Goal: Communication & Community: Answer question/provide support

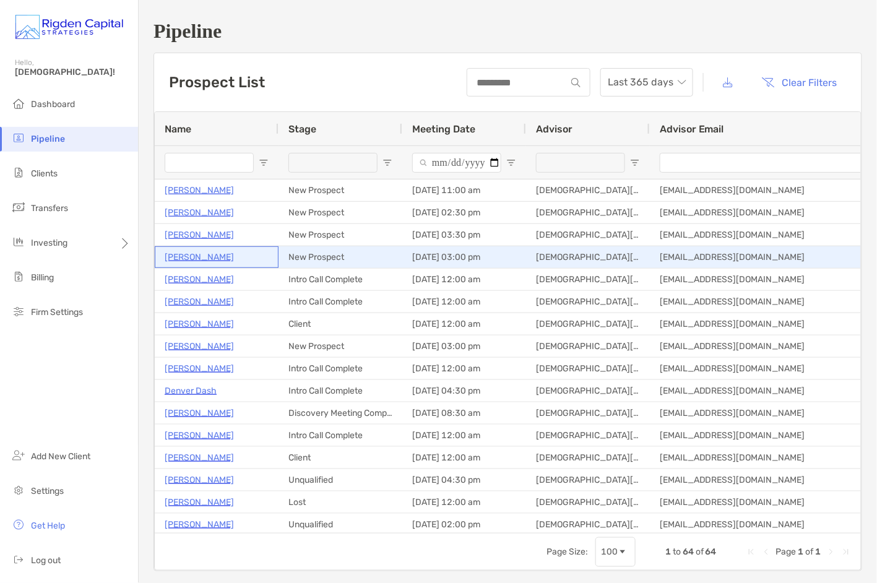
click at [203, 259] on p "Jordan Ross" at bounding box center [199, 256] width 69 height 15
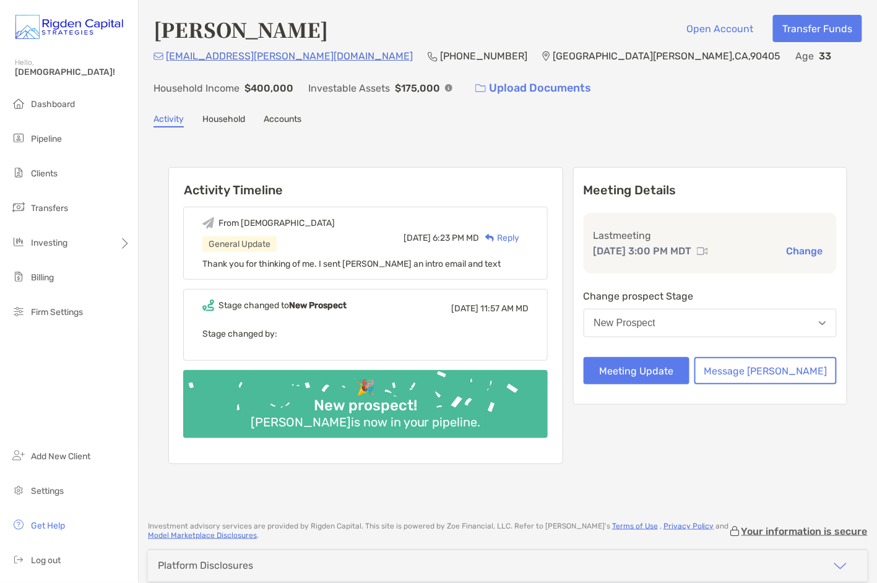
click at [456, 129] on div "[PERSON_NAME] Open Account Transfer Funds [EMAIL_ADDRESS][PERSON_NAME][DOMAIN_N…" at bounding box center [508, 254] width 738 height 509
click at [519, 235] on div "Reply" at bounding box center [499, 237] width 40 height 13
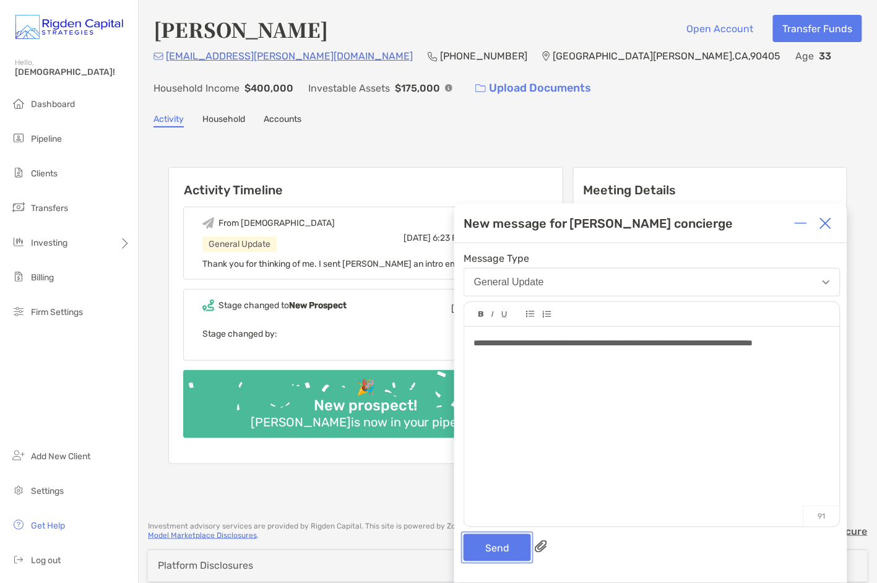
click at [509, 553] on button "Send" at bounding box center [496, 547] width 67 height 27
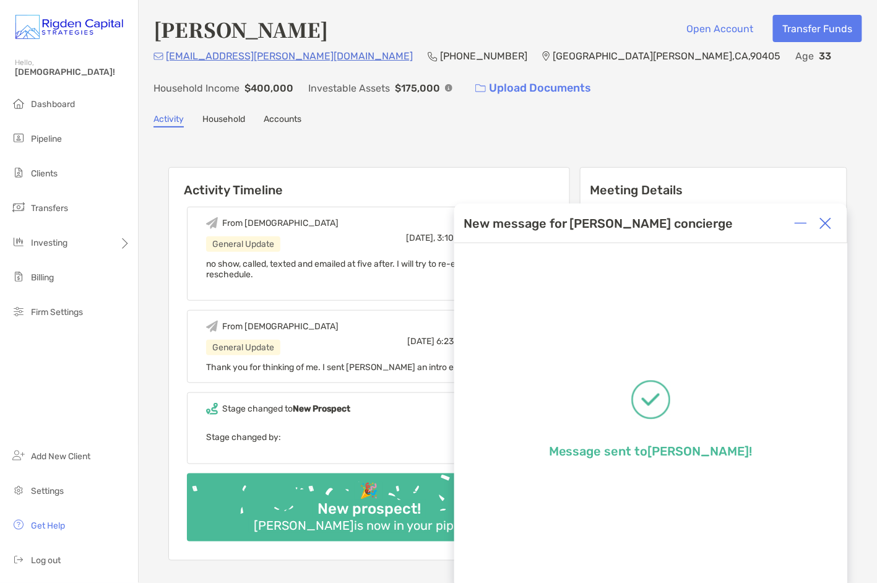
click at [829, 225] on img at bounding box center [825, 223] width 12 height 12
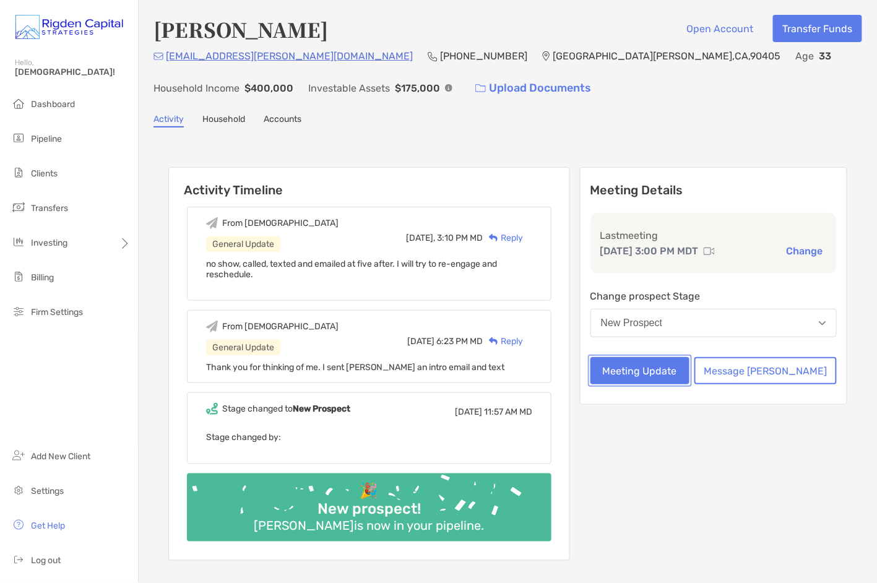
click at [689, 370] on button "Meeting Update" at bounding box center [639, 370] width 99 height 27
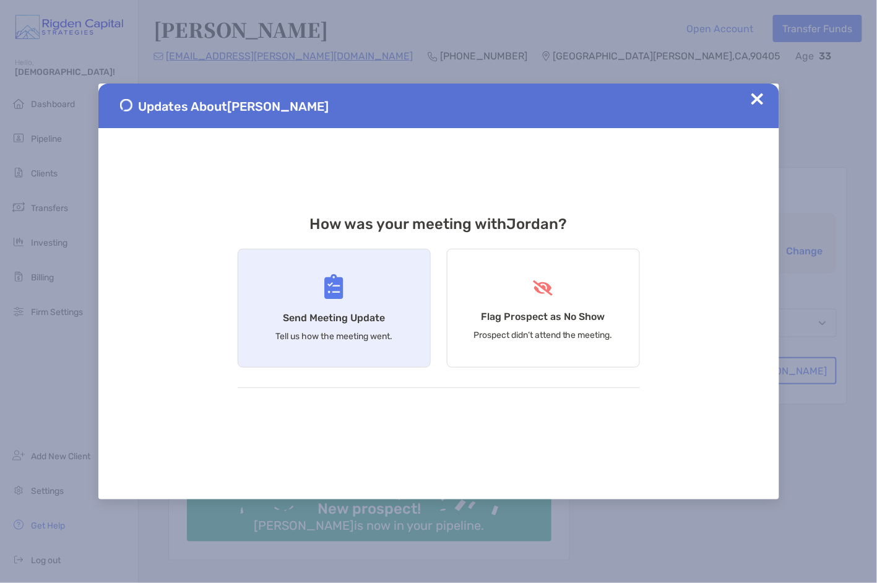
click at [361, 313] on h4 "Send Meeting Update" at bounding box center [334, 318] width 102 height 12
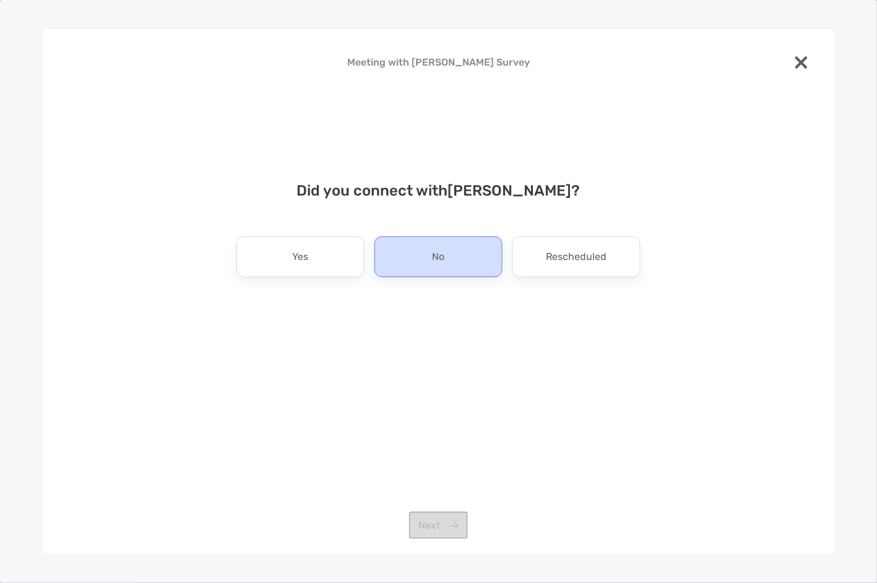
click at [474, 252] on div "No" at bounding box center [438, 256] width 128 height 41
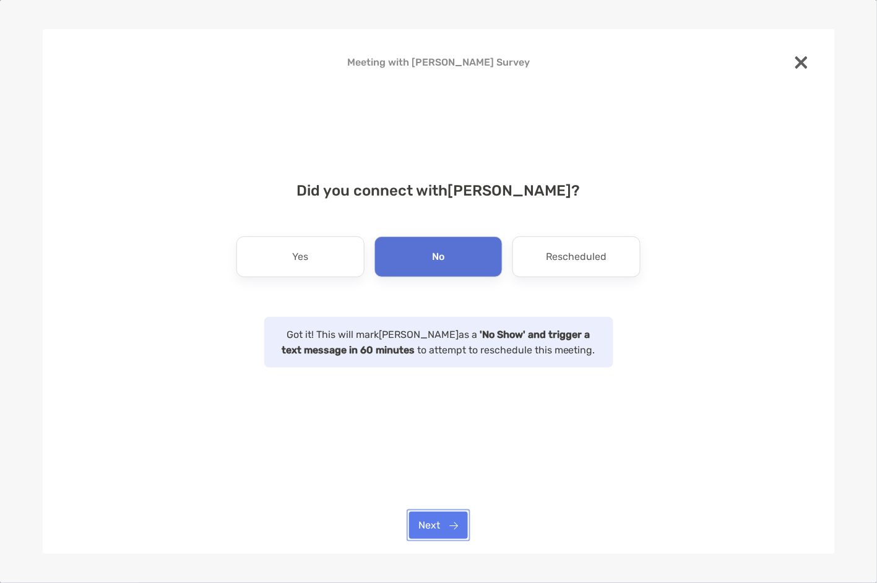
click at [449, 525] on button "Next" at bounding box center [438, 525] width 59 height 27
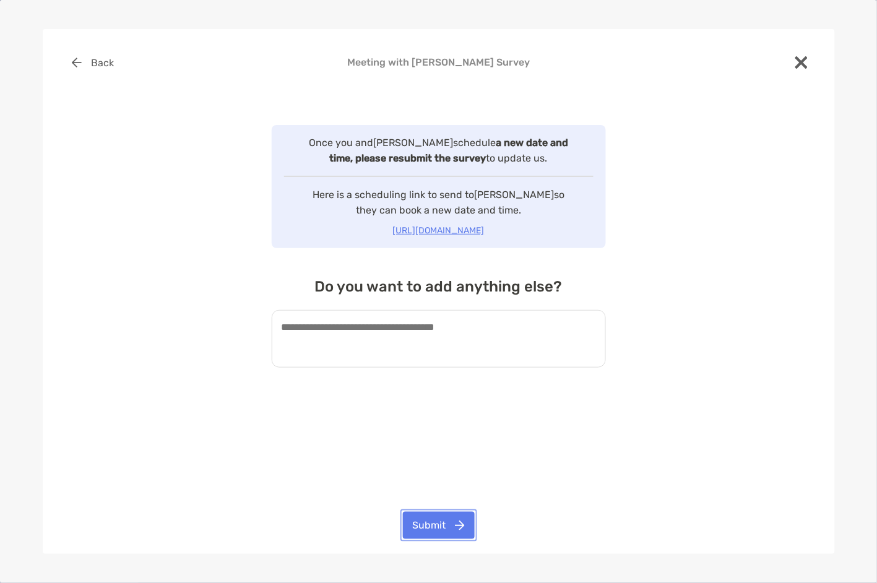
click at [444, 526] on button "Submit" at bounding box center [439, 525] width 72 height 27
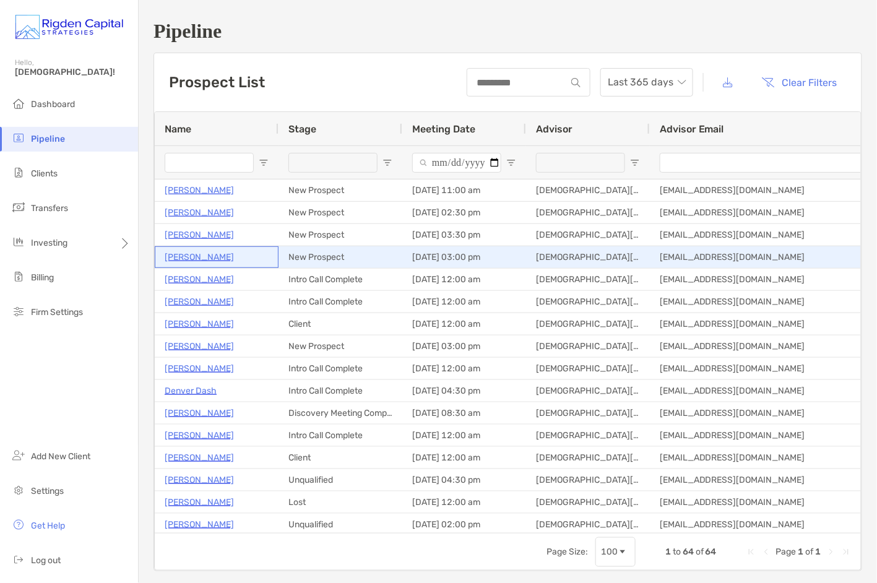
click at [198, 258] on p "[PERSON_NAME]" at bounding box center [199, 256] width 69 height 15
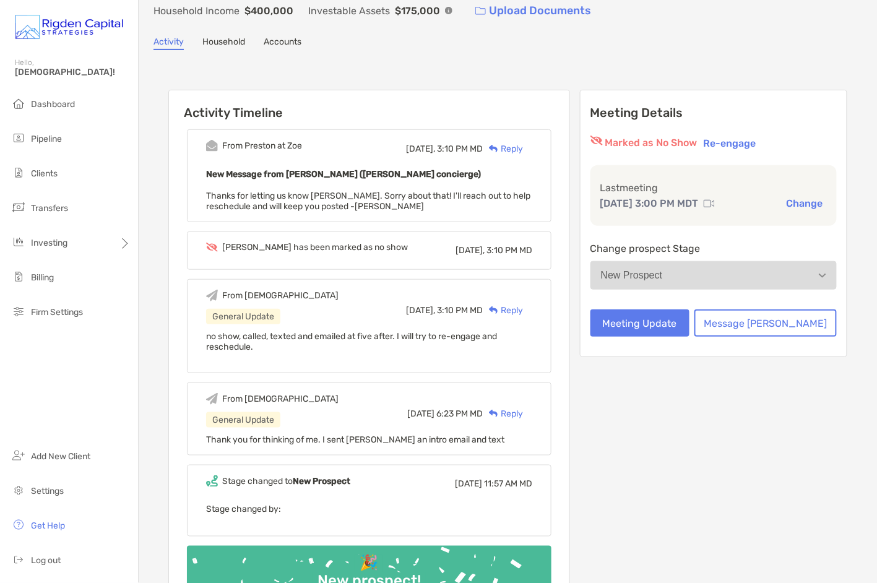
scroll to position [79, 0]
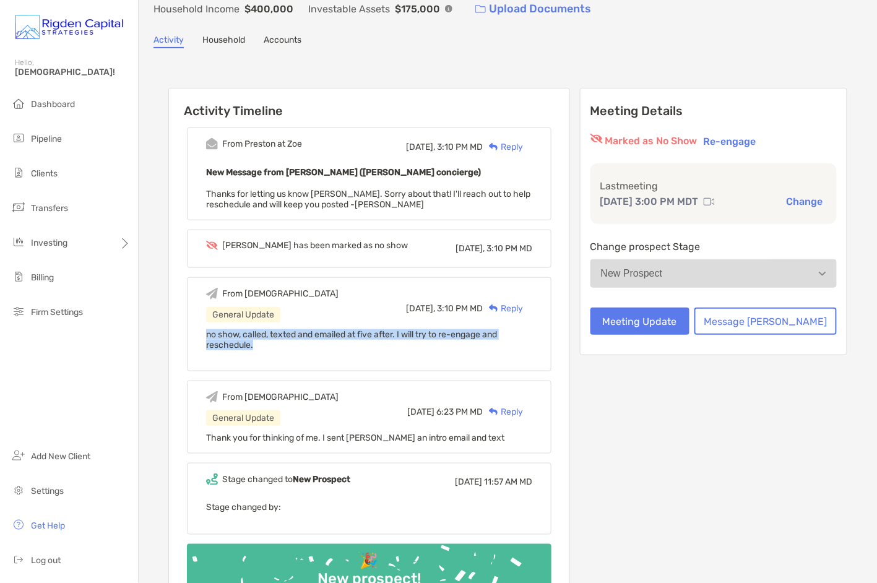
drag, startPoint x: 287, startPoint y: 341, endPoint x: 219, endPoint y: 334, distance: 68.5
click at [219, 334] on div "From [DEMOGRAPHIC_DATA] General Update [DATE], 3:10 PM MD Reply no show, called…" at bounding box center [369, 324] width 364 height 94
copy span "no show, called, texted and emailed at five after. I will try to re-engage and …"
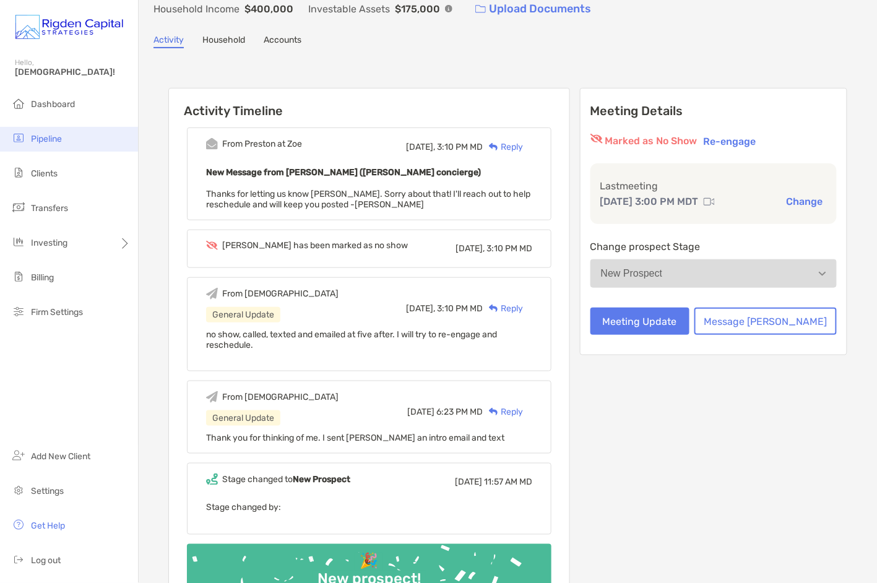
click at [43, 139] on span "Pipeline" at bounding box center [46, 139] width 31 height 11
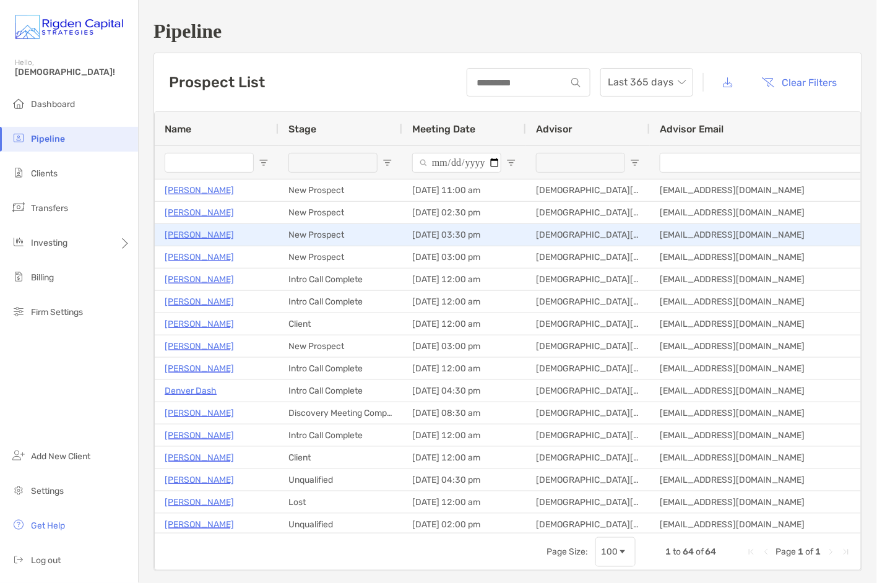
click at [221, 236] on p "[PERSON_NAME]" at bounding box center [199, 234] width 69 height 15
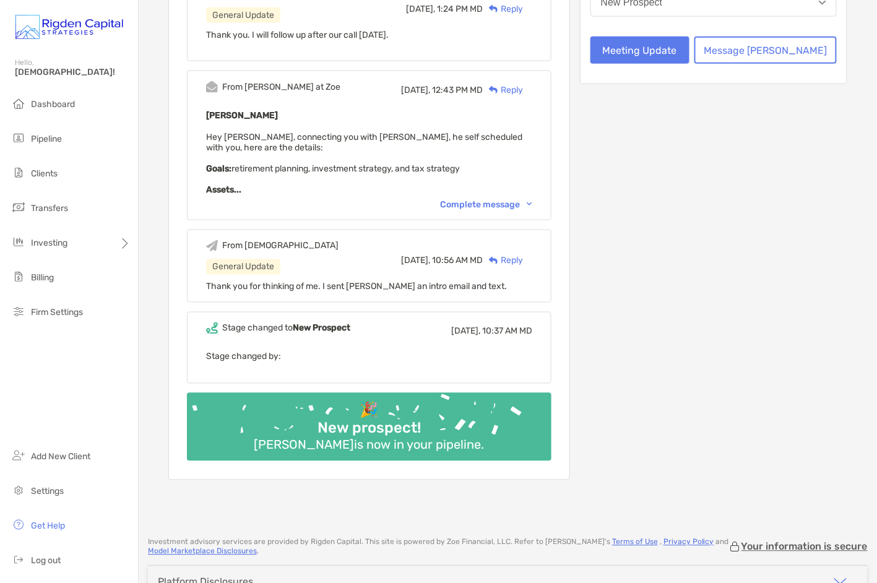
scroll to position [320, 0]
click at [496, 202] on div "Complete message" at bounding box center [486, 205] width 92 height 11
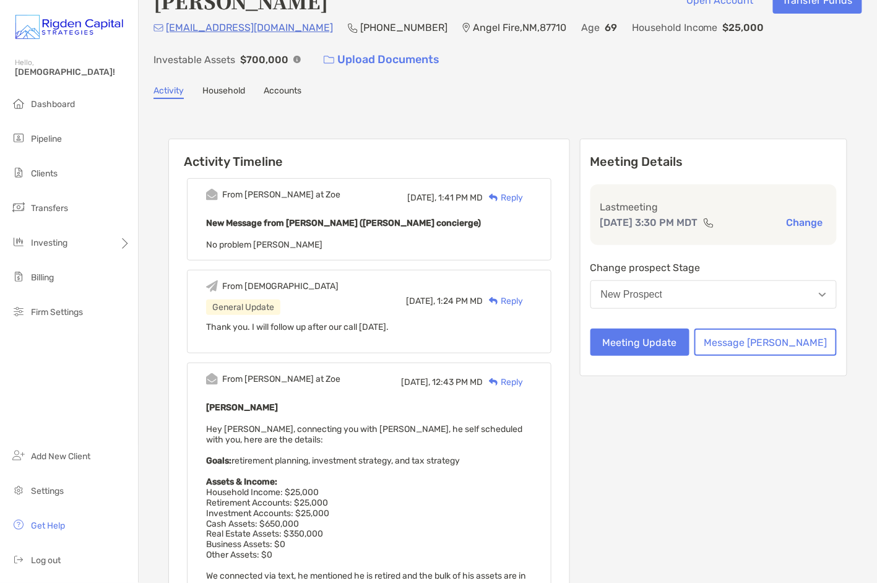
scroll to position [0, 0]
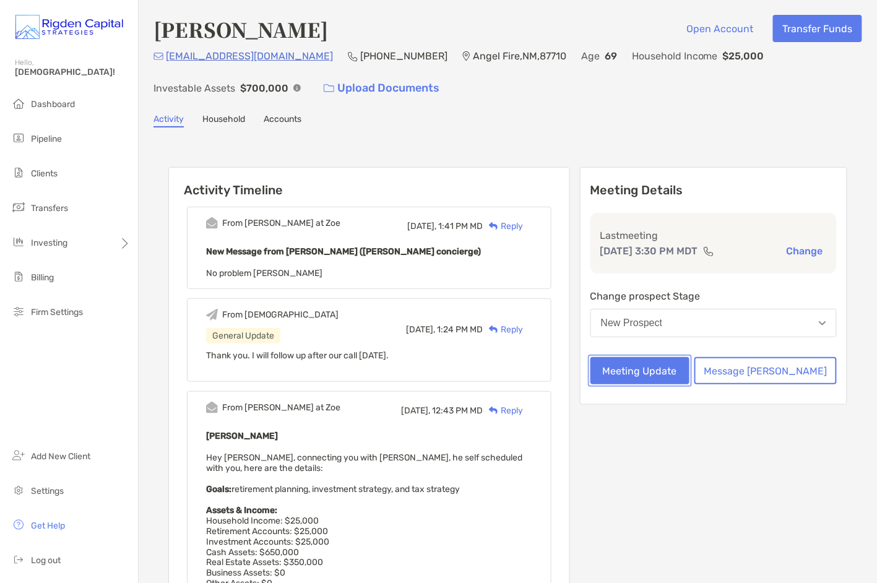
click at [689, 373] on button "Meeting Update" at bounding box center [639, 370] width 99 height 27
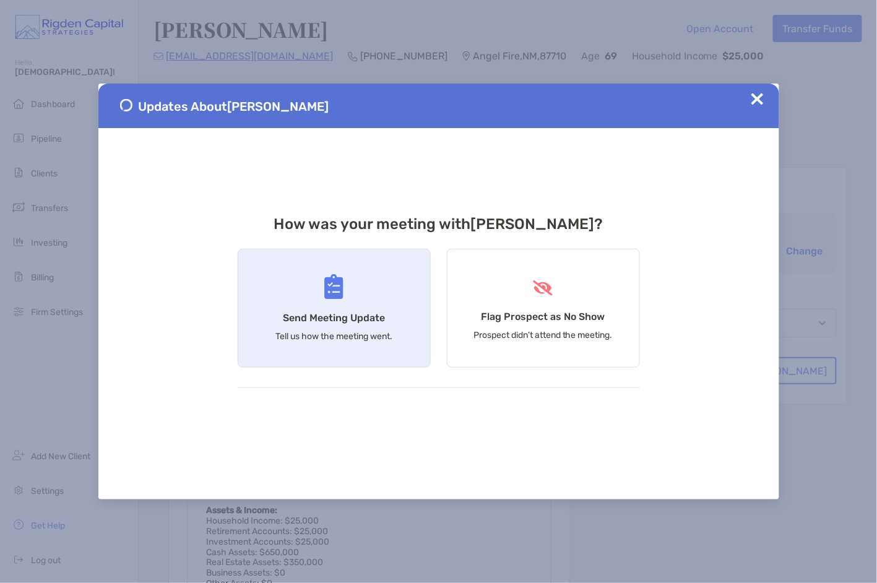
click at [348, 322] on h4 "Send Meeting Update" at bounding box center [334, 318] width 102 height 12
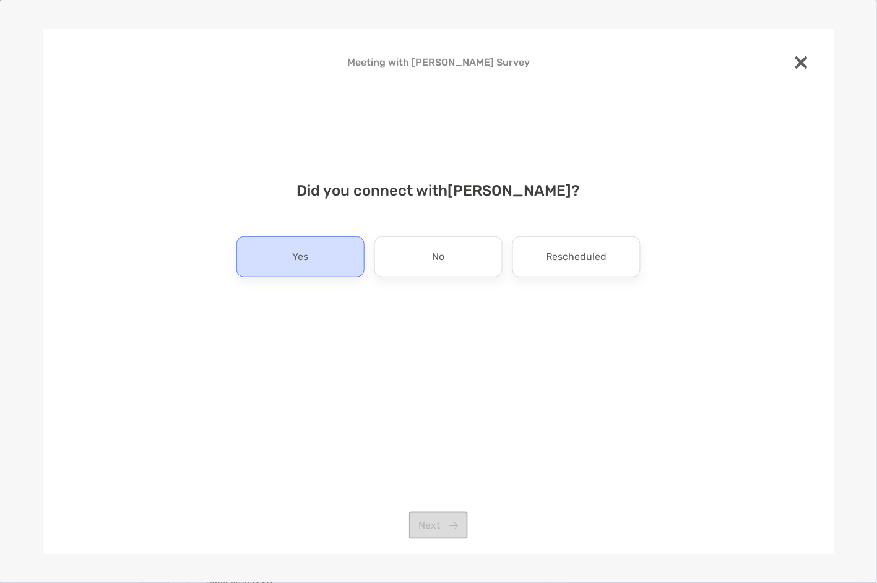
click at [327, 259] on div "Yes" at bounding box center [300, 256] width 128 height 41
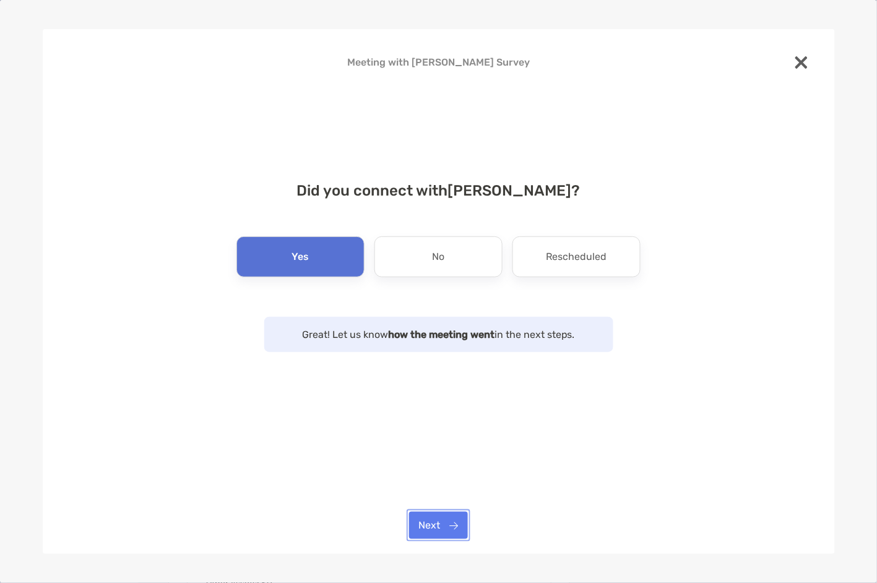
drag, startPoint x: 452, startPoint y: 520, endPoint x: 457, endPoint y: 504, distance: 17.3
click at [453, 520] on button "Next" at bounding box center [438, 525] width 59 height 27
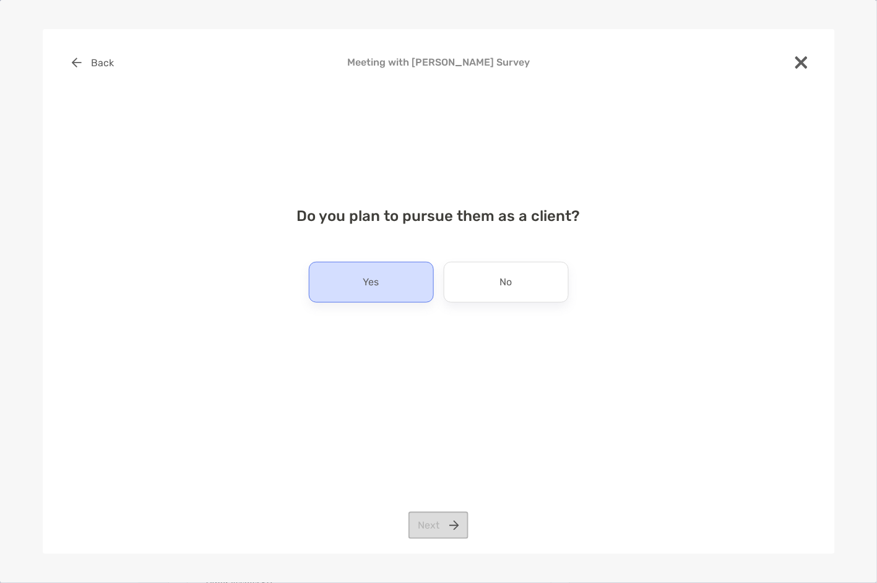
click at [384, 272] on div "Yes" at bounding box center [371, 282] width 125 height 41
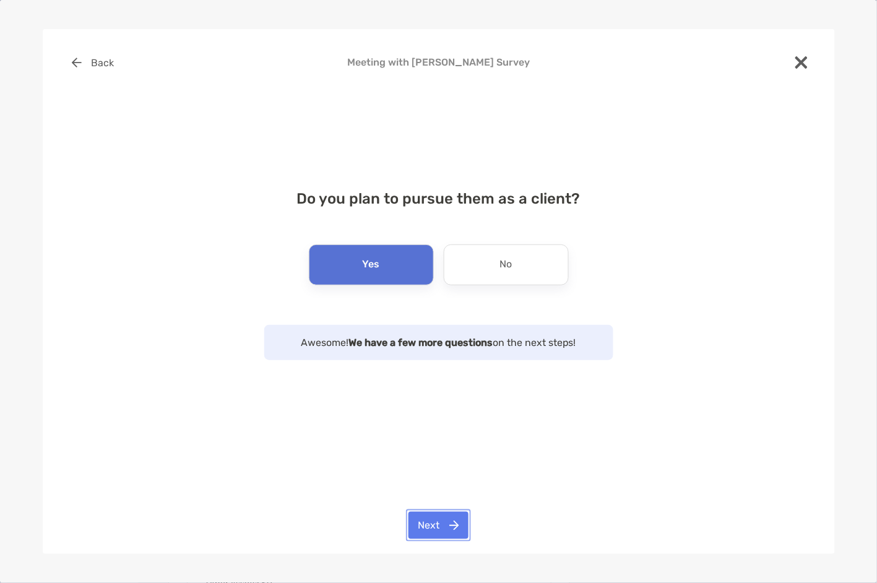
click at [452, 523] on button "Next" at bounding box center [438, 525] width 60 height 27
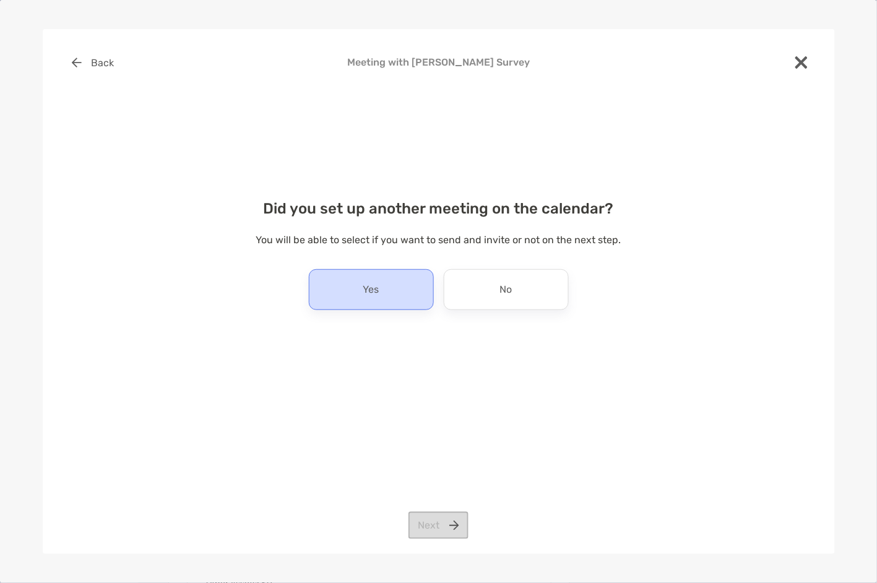
click at [406, 287] on div "Yes" at bounding box center [371, 289] width 125 height 41
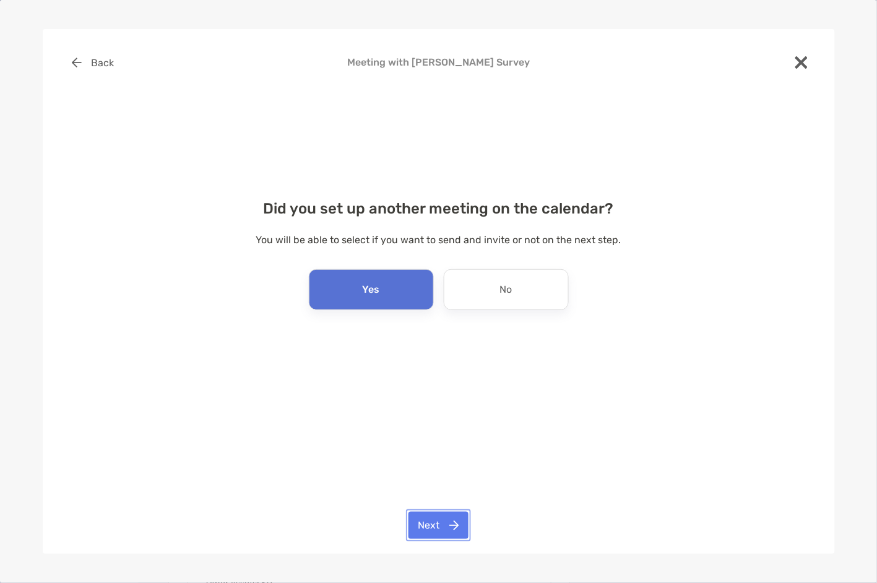
click at [462, 520] on button "Next" at bounding box center [438, 525] width 60 height 27
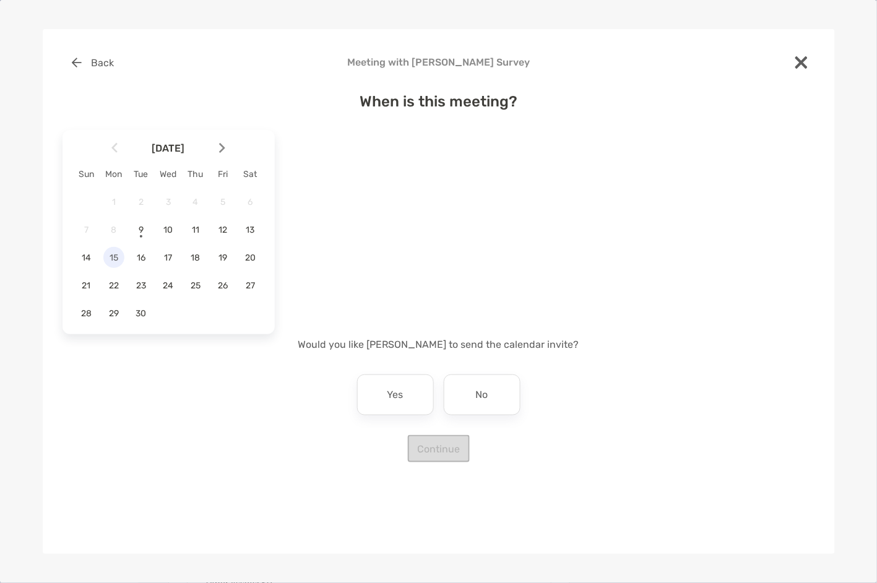
click at [116, 253] on span "15" at bounding box center [113, 257] width 21 height 11
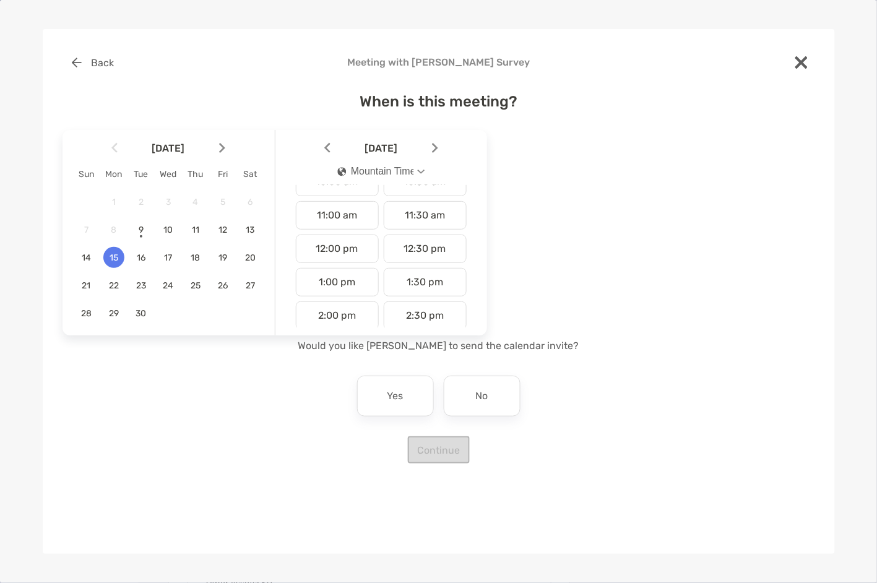
scroll to position [341, 0]
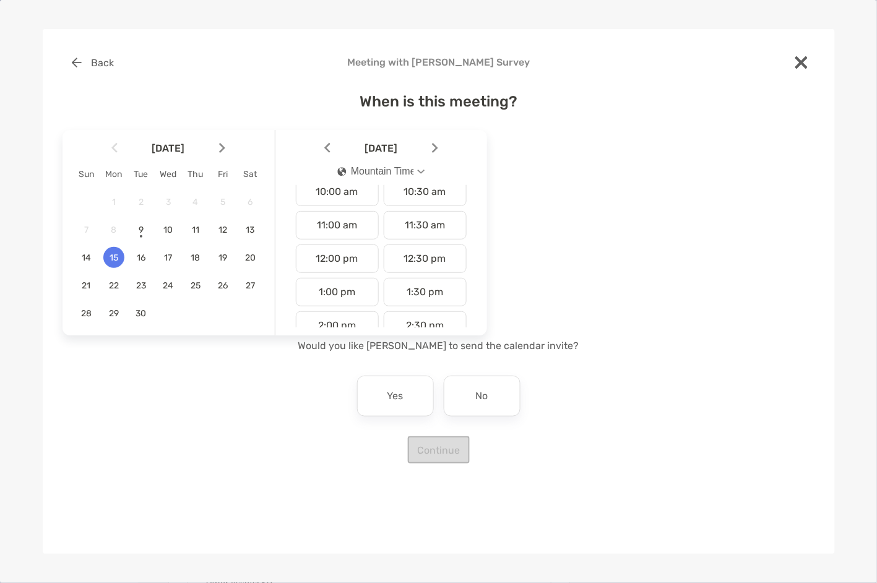
click at [421, 218] on div "11:30 am" at bounding box center [425, 225] width 83 height 28
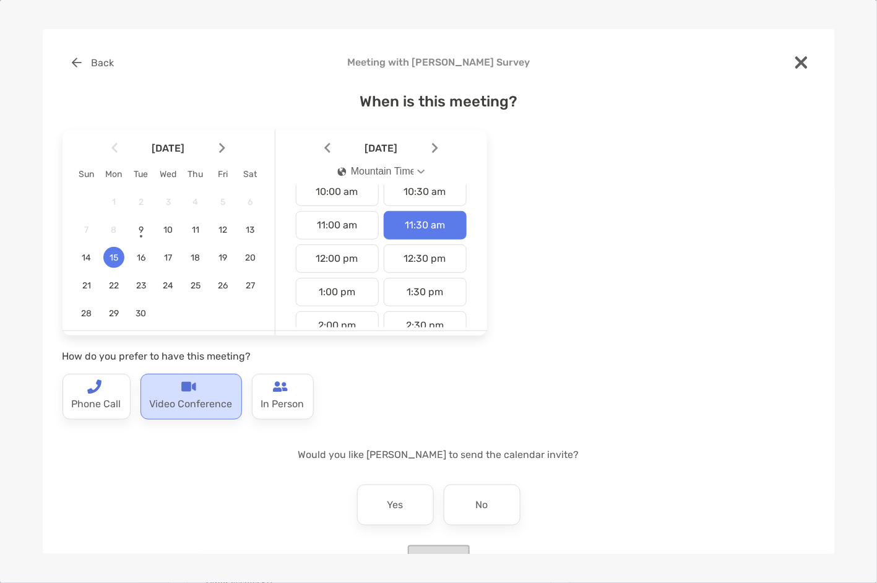
click at [194, 402] on p "Video Conference" at bounding box center [191, 404] width 83 height 20
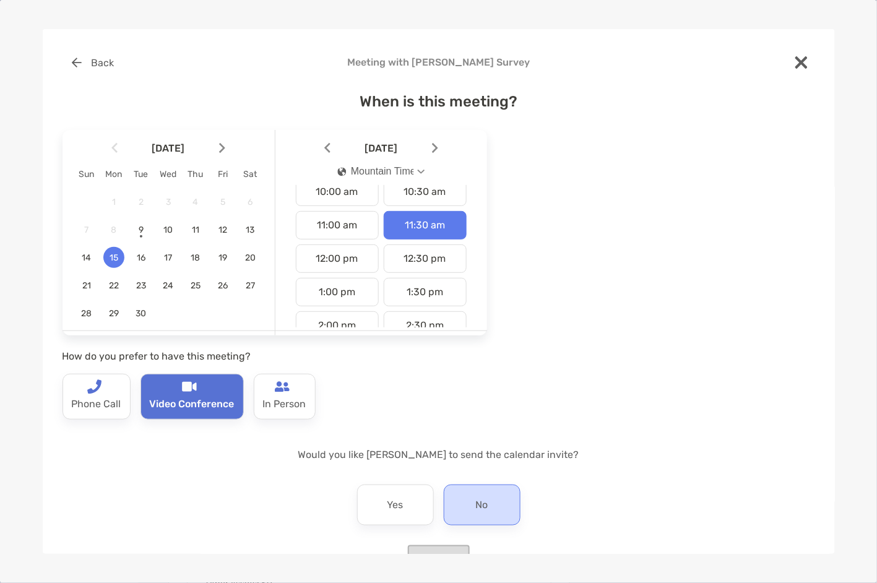
click at [498, 521] on div "No" at bounding box center [482, 504] width 77 height 41
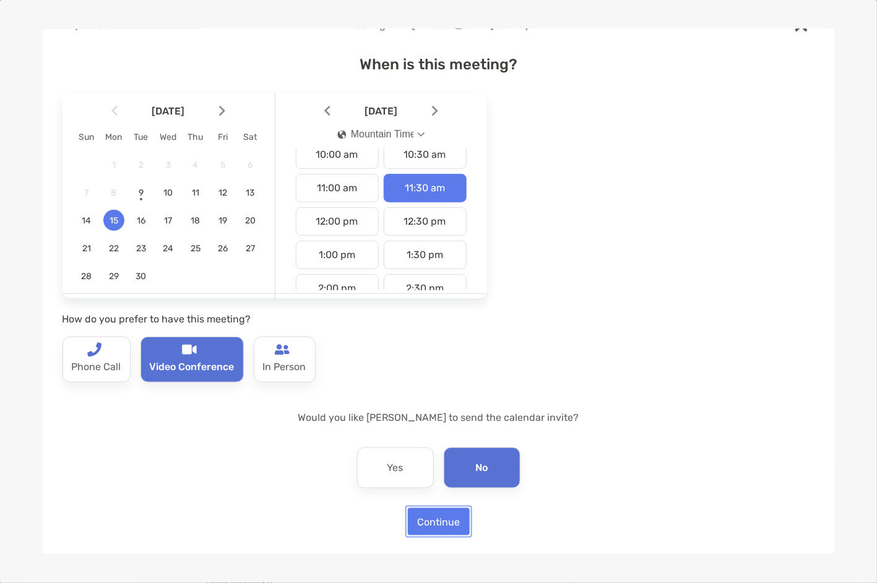
click at [452, 528] on button "Continue" at bounding box center [439, 521] width 62 height 27
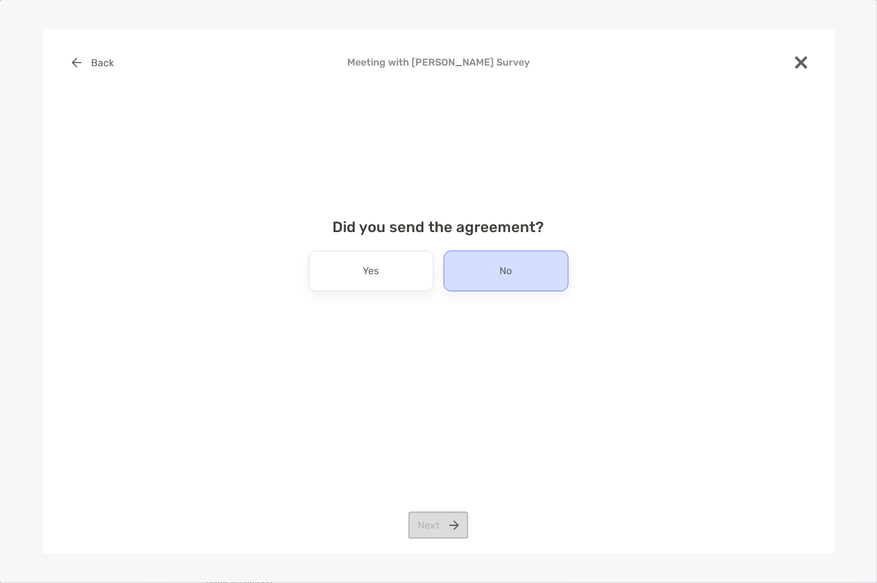
click at [489, 273] on div "No" at bounding box center [506, 271] width 125 height 41
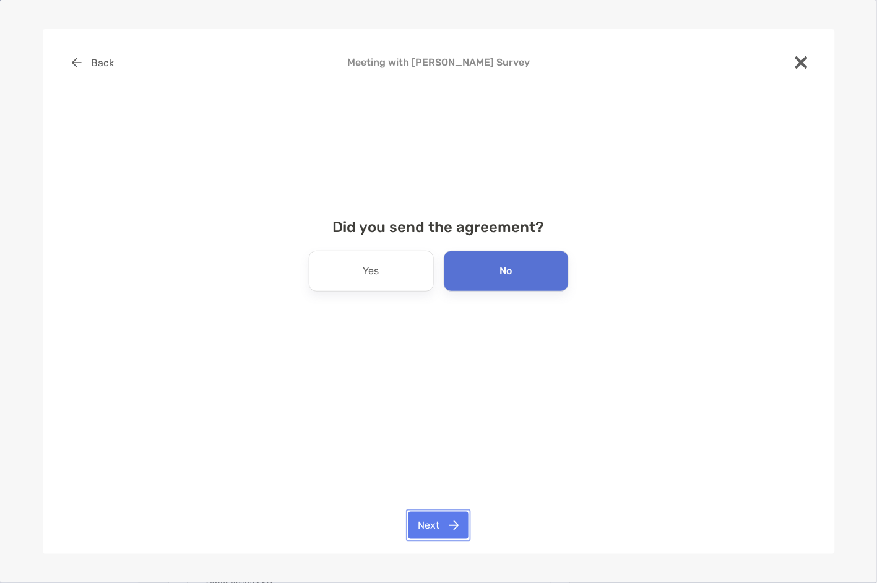
click at [442, 526] on button "Next" at bounding box center [438, 525] width 60 height 27
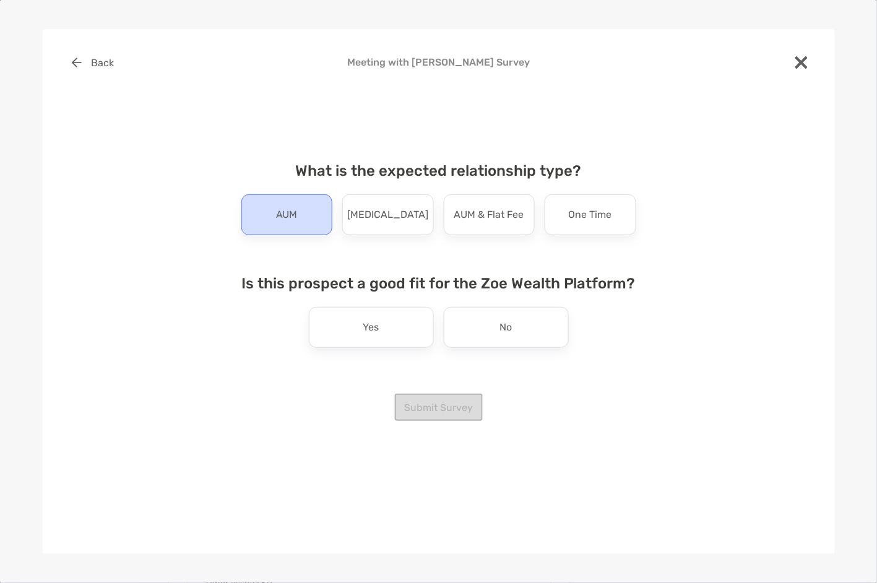
click at [307, 220] on div "AUM" at bounding box center [287, 214] width 92 height 41
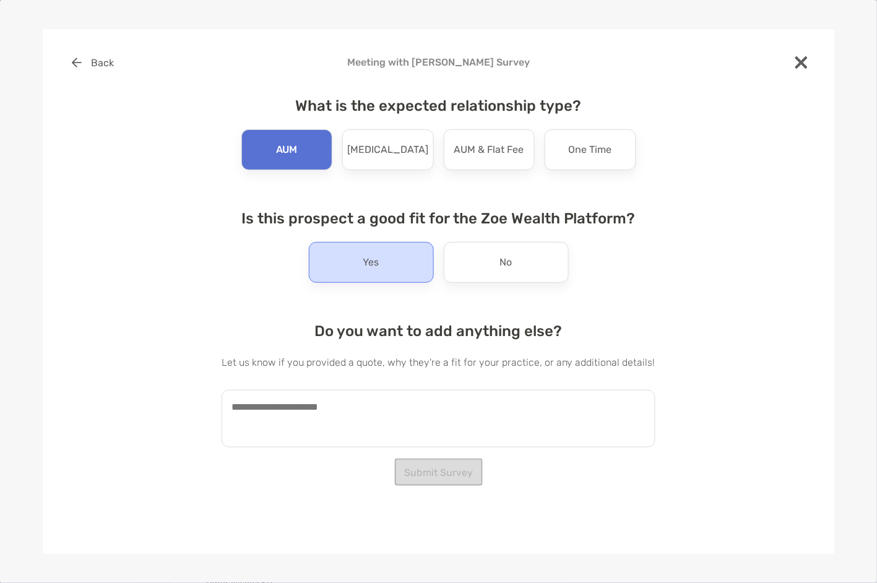
click at [366, 267] on p "Yes" at bounding box center [371, 262] width 16 height 20
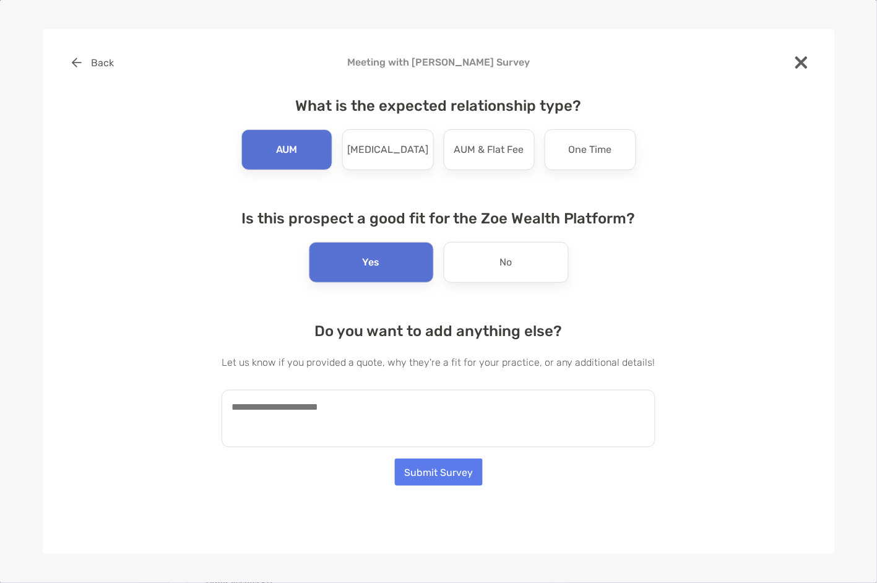
click at [288, 410] on textarea at bounding box center [438, 419] width 434 height 58
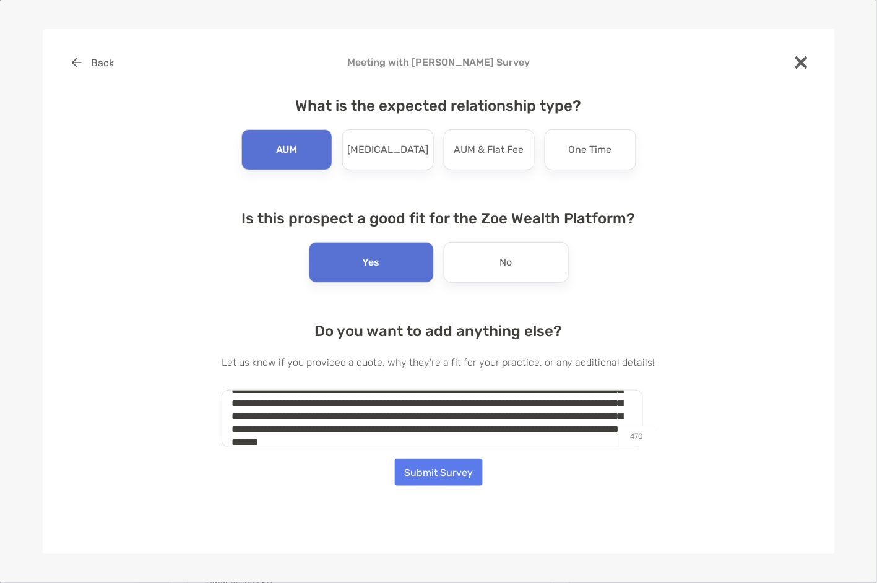
scroll to position [43, 0]
drag, startPoint x: 283, startPoint y: 442, endPoint x: 289, endPoint y: 452, distance: 12.2
click at [284, 445] on textarea "**********" at bounding box center [431, 419] width 421 height 58
click at [268, 442] on textarea "**********" at bounding box center [431, 419] width 421 height 58
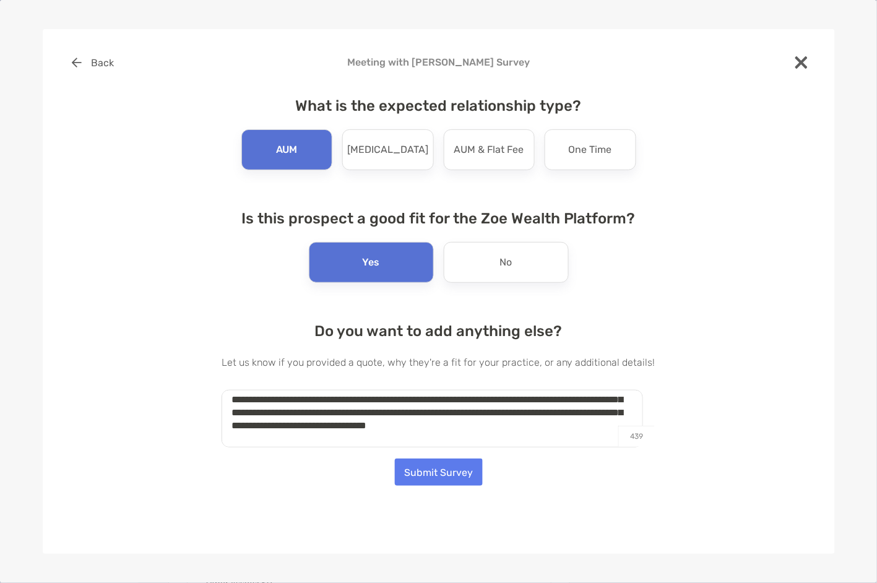
click at [272, 441] on textarea "**********" at bounding box center [431, 419] width 421 height 58
click at [281, 431] on textarea "**********" at bounding box center [431, 419] width 421 height 58
click at [375, 432] on textarea "**********" at bounding box center [431, 419] width 421 height 58
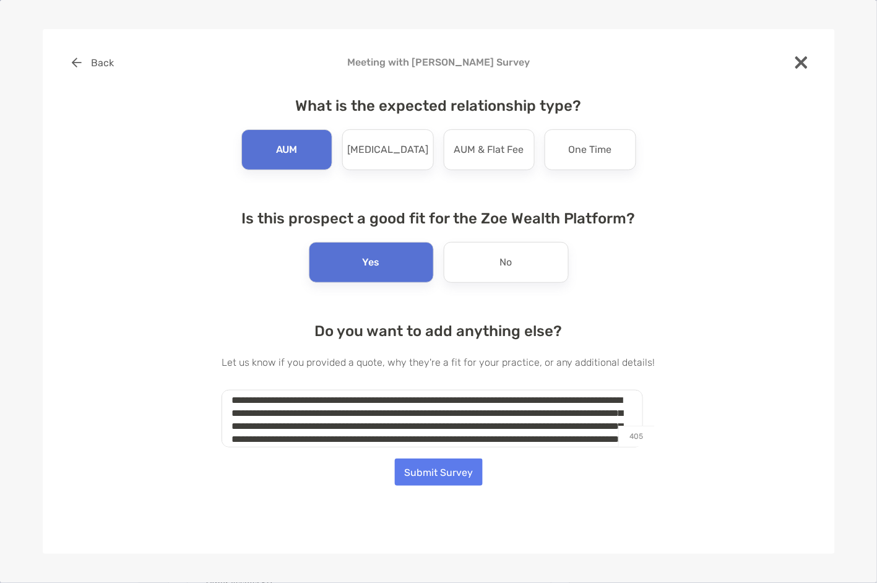
scroll to position [0, 0]
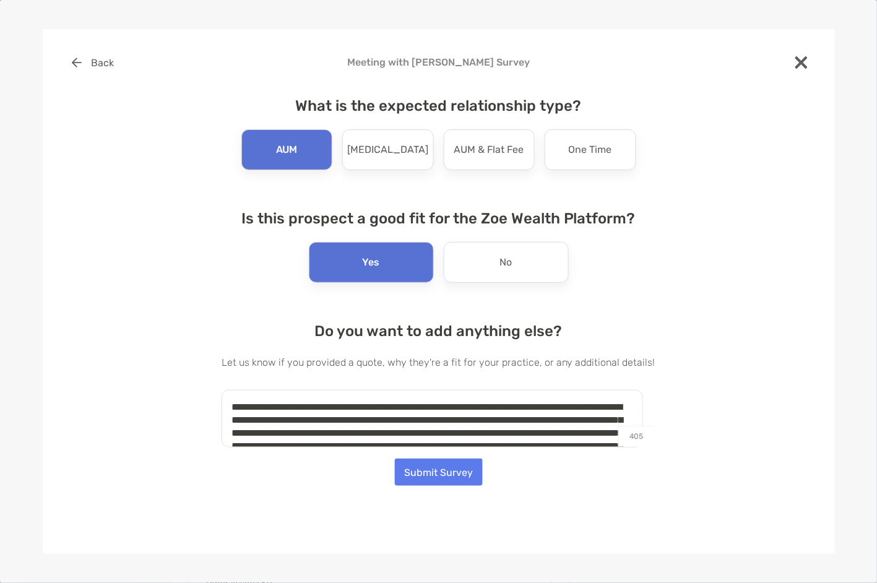
drag, startPoint x: 533, startPoint y: 434, endPoint x: 226, endPoint y: 379, distance: 311.6
click at [226, 379] on div "**********" at bounding box center [438, 253] width 752 height 408
type textarea "**********"
click at [447, 475] on button "Submit Survey" at bounding box center [439, 471] width 88 height 27
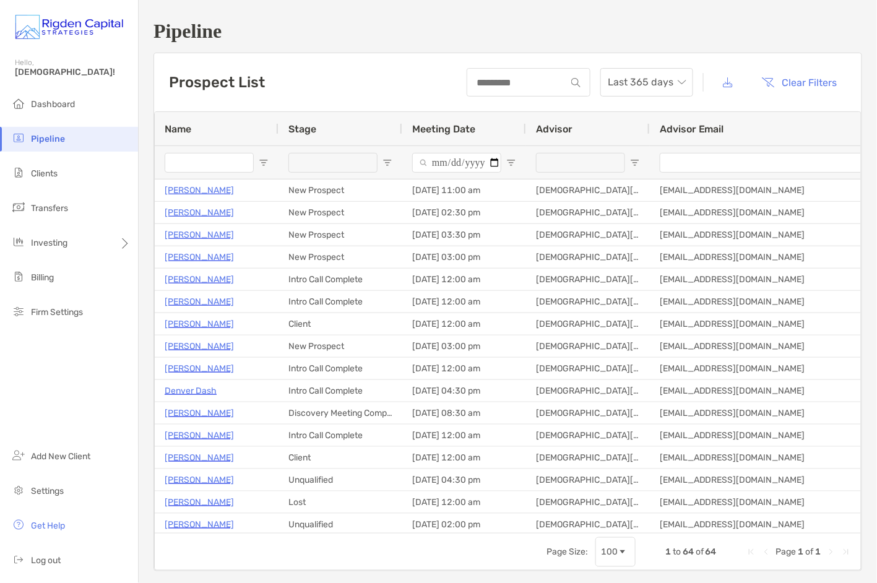
click at [203, 166] on input "Name Filter Input" at bounding box center [209, 163] width 89 height 20
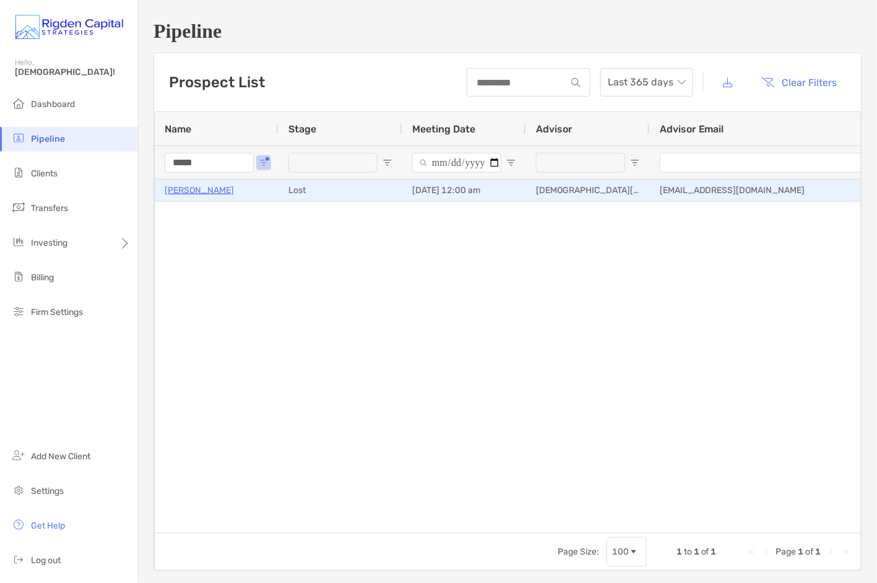
type input "*****"
click at [205, 196] on p "[PERSON_NAME]" at bounding box center [199, 189] width 69 height 15
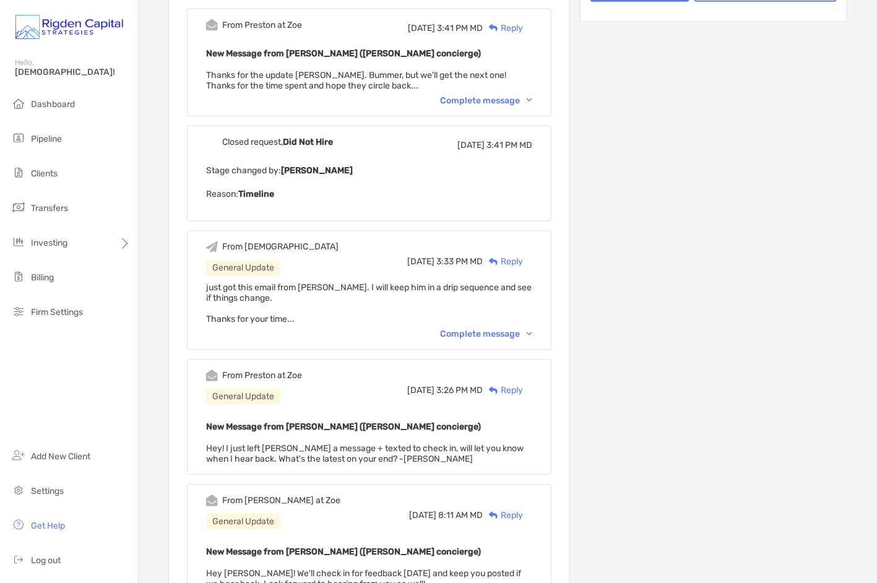
scroll to position [385, 0]
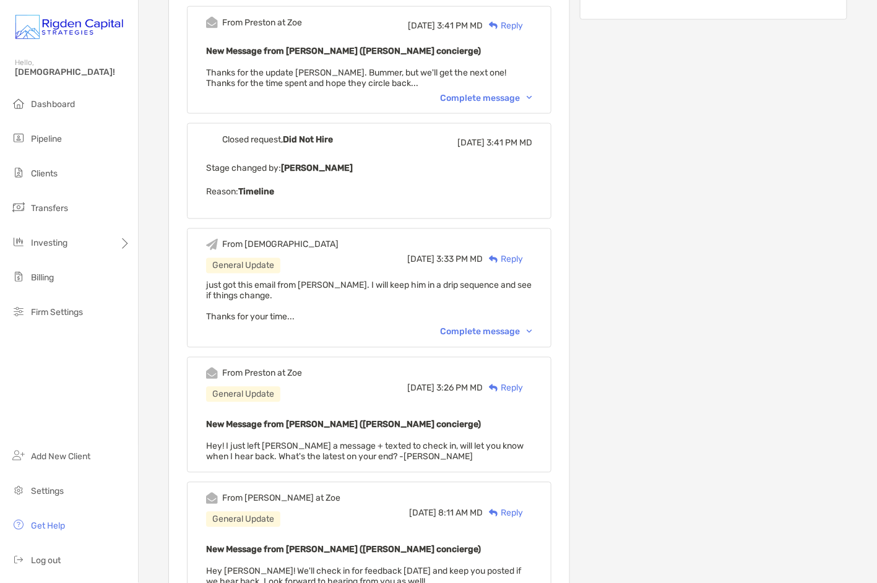
click at [486, 327] on div "Complete message" at bounding box center [486, 332] width 92 height 11
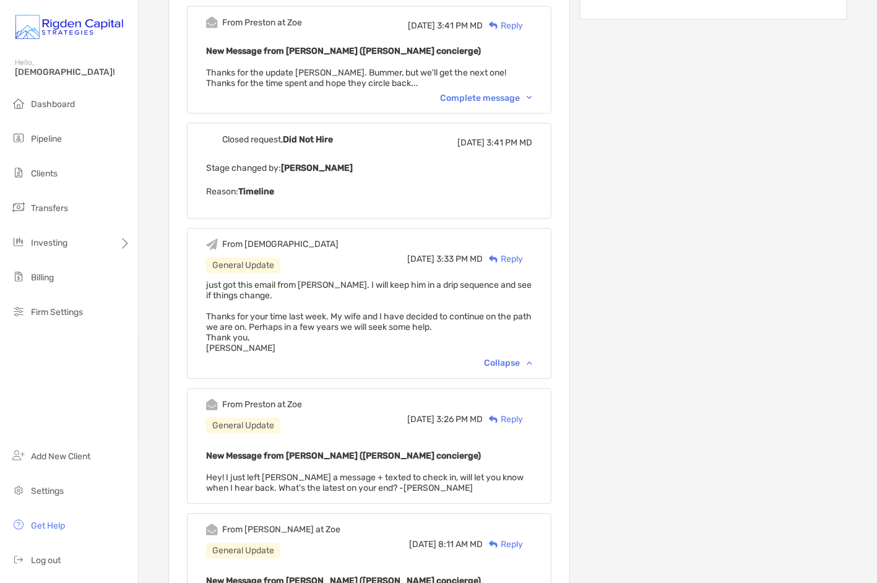
scroll to position [387, 0]
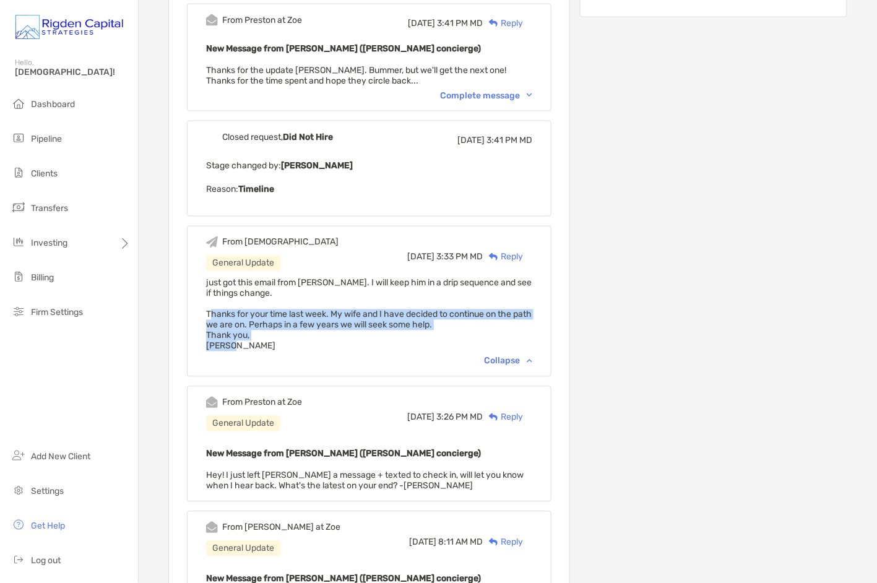
drag, startPoint x: 246, startPoint y: 331, endPoint x: 226, endPoint y: 303, distance: 34.5
click at [226, 303] on div "just got this email from [PERSON_NAME]. I will keep him in a drip sequence and …" at bounding box center [369, 315] width 326 height 74
copy span "Thanks for your time last week. My wife and I have decided to continue on the p…"
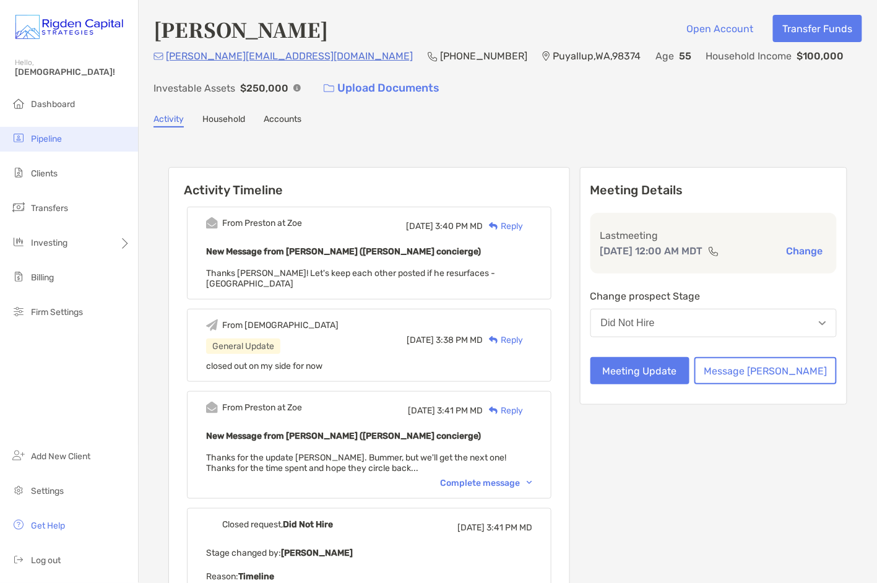
click at [49, 143] on span "Pipeline" at bounding box center [46, 139] width 31 height 11
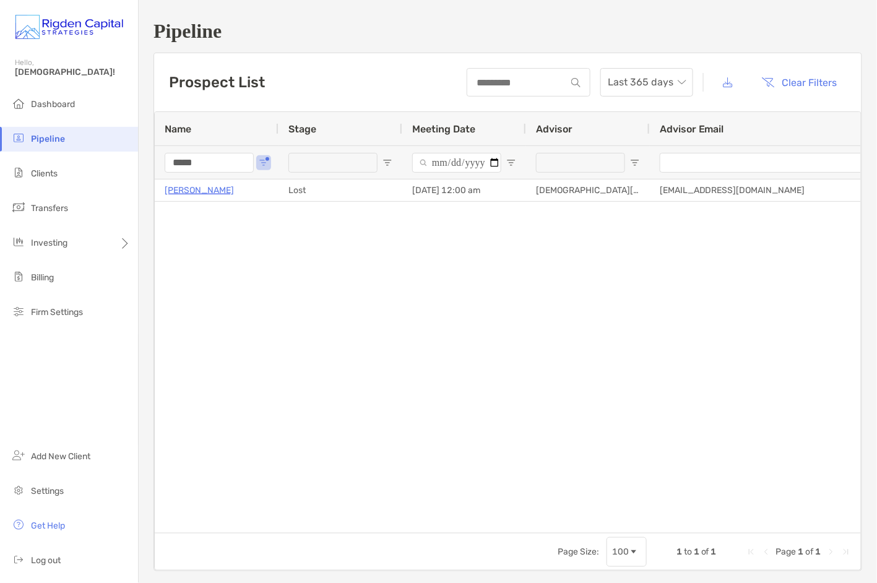
drag, startPoint x: 221, startPoint y: 160, endPoint x: 152, endPoint y: 159, distance: 69.3
click at [152, 159] on div "Pipeline Prospect List Last 365 days Clear Filters 1 to 1 of 1. Page 1 of 1 Nam…" at bounding box center [508, 295] width 738 height 591
type input "*********"
drag, startPoint x: 236, startPoint y: 269, endPoint x: 101, endPoint y: 273, distance: 134.9
click at [234, 268] on div "[PERSON_NAME] Unqualified [DATE] 11:00 am [DEMOGRAPHIC_DATA][PERSON_NAME], CFP®…" at bounding box center [508, 355] width 706 height 353
